Goal: Understand process/instructions: Learn how to perform a task or action

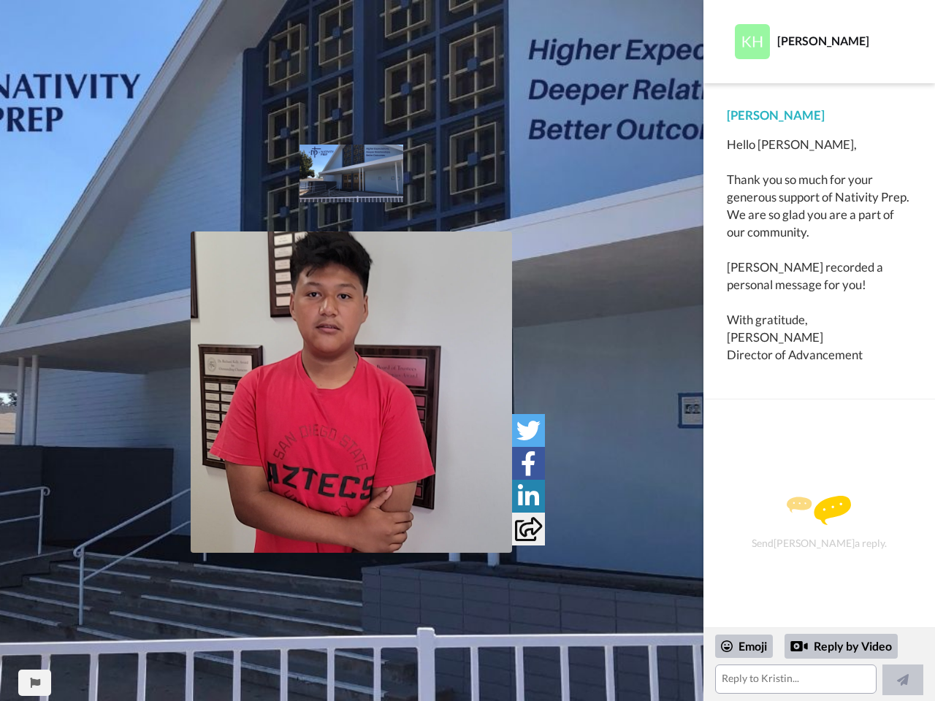
click at [351, 392] on img at bounding box center [351, 392] width 321 height 321
click at [528, 430] on icon at bounding box center [529, 431] width 24 height 24
click at [528, 463] on icon at bounding box center [528, 464] width 15 height 24
click at [528, 496] on icon at bounding box center [528, 496] width 21 height 24
click at [528, 529] on icon at bounding box center [528, 529] width 27 height 24
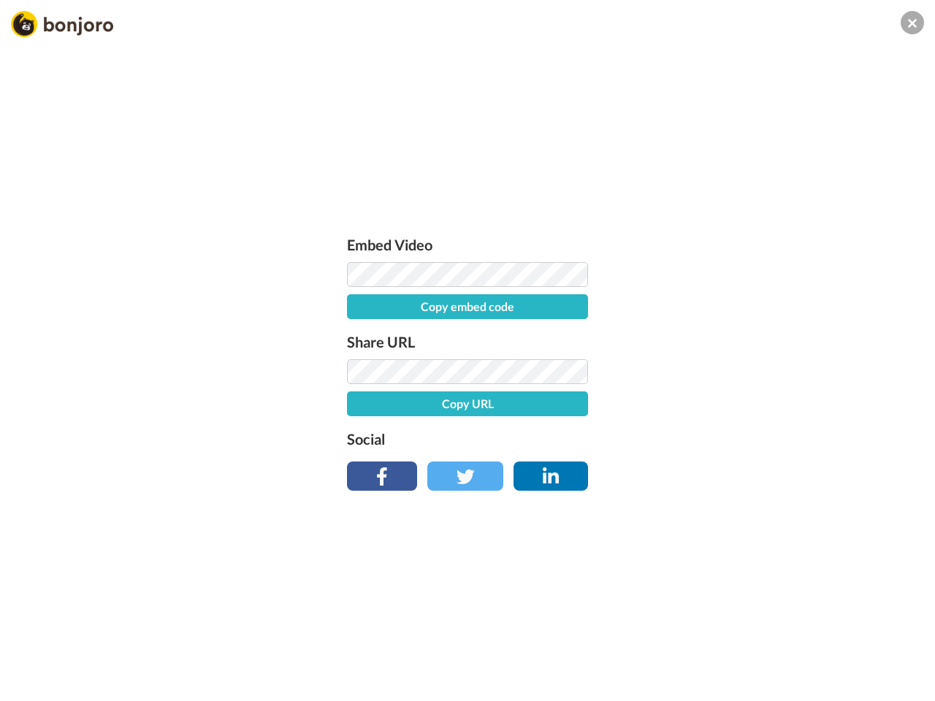
click at [34, 683] on div "Embed Video Copy embed code Share URL Copy URL Social" at bounding box center [467, 429] width 935 height 701
click at [819, 665] on div "Embed Video Copy embed code Share URL Copy URL Social" at bounding box center [467, 429] width 935 height 701
click at [744, 647] on div "Embed Video Copy embed code Share URL Copy URL Social" at bounding box center [467, 429] width 935 height 701
click at [842, 647] on div "Embed Video Copy embed code Share URL Copy URL Social" at bounding box center [467, 429] width 935 height 701
click at [903, 680] on div "Embed Video Copy embed code Share URL Copy URL Social" at bounding box center [467, 429] width 935 height 701
